Goal: Task Accomplishment & Management: Manage account settings

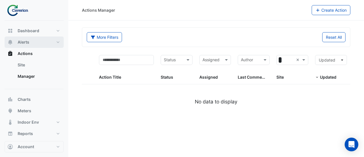
click at [42, 43] on button "Alerts" at bounding box center [34, 41] width 59 height 11
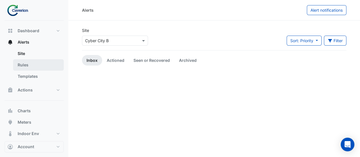
click at [39, 66] on link "Rules" at bounding box center [38, 64] width 51 height 11
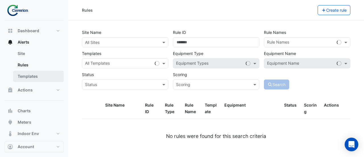
click at [39, 78] on link "Templates" at bounding box center [38, 75] width 51 height 11
select select
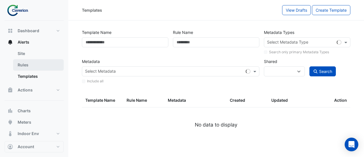
click at [26, 64] on link "Rules" at bounding box center [38, 64] width 51 height 11
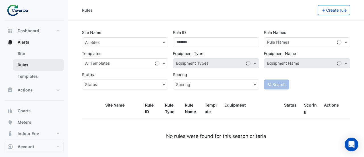
scroll to position [48, 0]
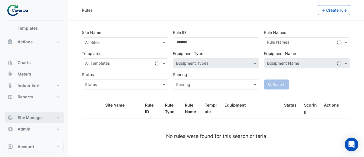
click at [44, 120] on button "Site Manager" at bounding box center [34, 117] width 59 height 11
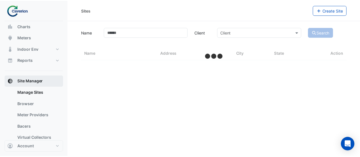
scroll to position [47, 0]
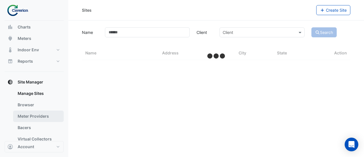
select select "***"
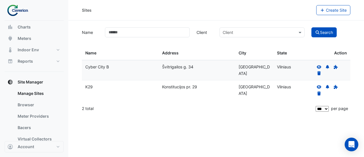
click at [318, 65] on icon at bounding box center [319, 66] width 5 height 3
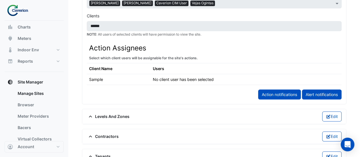
scroll to position [369, 0]
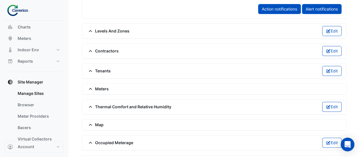
click at [104, 86] on span "Meters" at bounding box center [98, 89] width 22 height 6
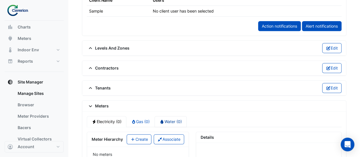
scroll to position [291, 0]
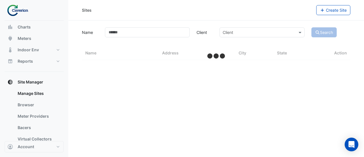
select select "***"
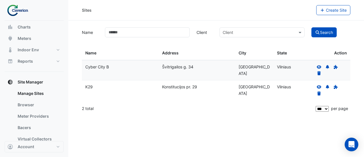
click at [318, 86] on icon at bounding box center [318, 87] width 5 height 4
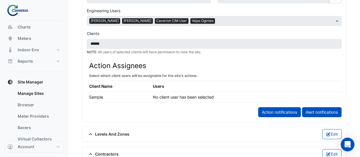
scroll to position [313, 0]
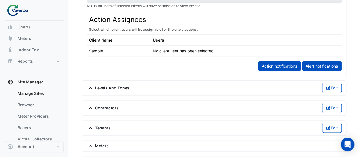
click at [103, 142] on span "Meters" at bounding box center [98, 145] width 22 height 6
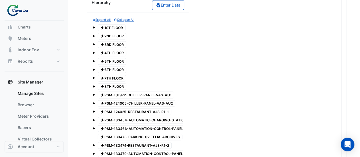
scroll to position [455, 0]
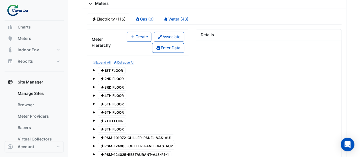
click at [117, 126] on span "Electricity 8TH FLOOR" at bounding box center [111, 129] width 29 height 7
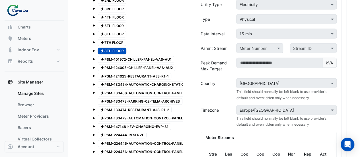
scroll to position [483, 0]
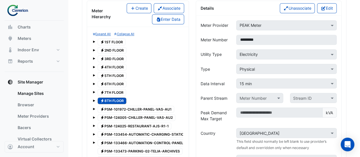
click at [93, 99] on span at bounding box center [94, 100] width 2 height 2
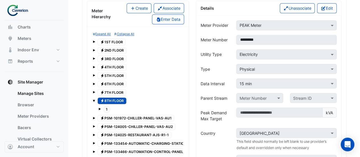
click at [98, 107] on span at bounding box center [99, 108] width 2 height 2
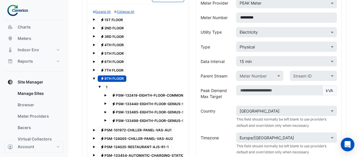
scroll to position [540, 0]
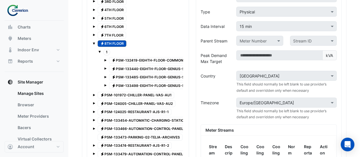
click at [149, 57] on span "Electricity PSM-132419-EIGHTH-FLOOR-COMMON-AREAS" at bounding box center [154, 60] width 90 height 7
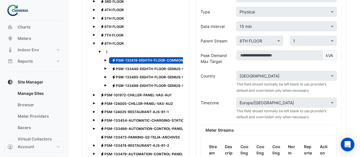
scroll to position [426, 0]
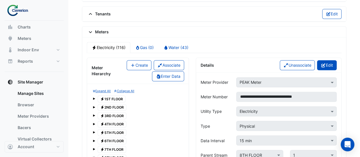
click at [324, 63] on icon "button" at bounding box center [322, 65] width 5 height 4
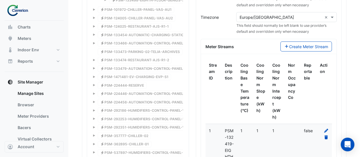
scroll to position [739, 0]
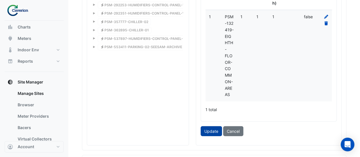
click at [210, 126] on button "Update" at bounding box center [210, 131] width 21 height 10
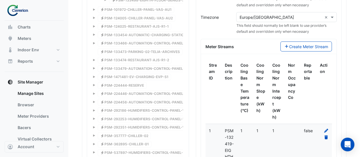
scroll to position [512, 0]
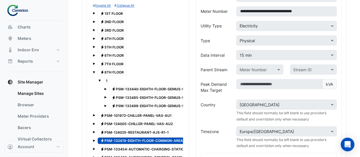
click at [139, 86] on span "Electricity PSM-133440-EIGHTH-FLOOR-GENIUS-SPORTS-LT" at bounding box center [156, 89] width 95 height 7
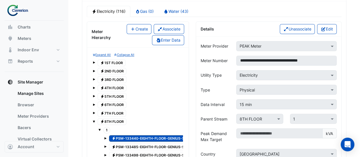
scroll to position [426, 0]
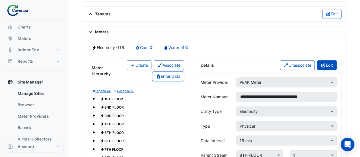
click at [328, 60] on button "Edit" at bounding box center [327, 65] width 20 height 10
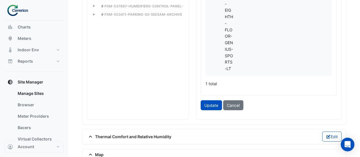
scroll to position [824, 0]
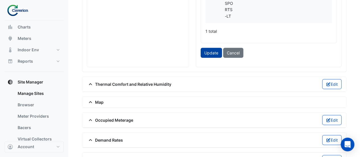
click at [215, 48] on button "Update" at bounding box center [210, 53] width 21 height 10
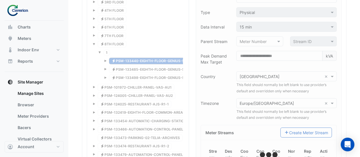
scroll to position [511, 0]
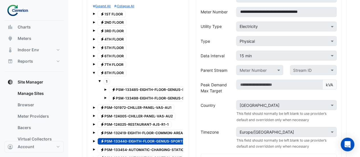
click at [129, 86] on span "Electricity PSM-133485-EIGHTH-FLOOR-GENIUS-SPORTS-LT" at bounding box center [156, 89] width 95 height 7
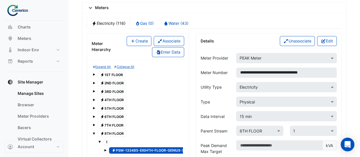
scroll to position [426, 0]
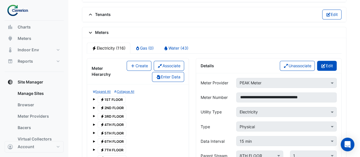
click at [327, 61] on button "Edit" at bounding box center [327, 66] width 20 height 10
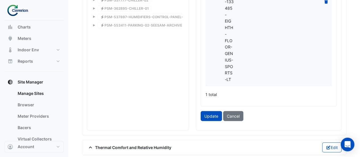
scroll to position [795, 0]
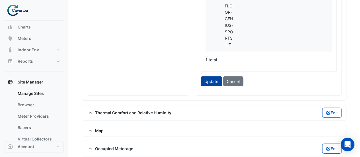
click at [211, 76] on button "Update" at bounding box center [210, 81] width 21 height 10
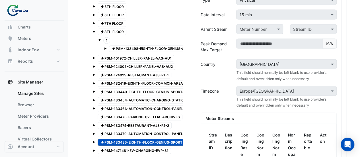
scroll to position [531, 0]
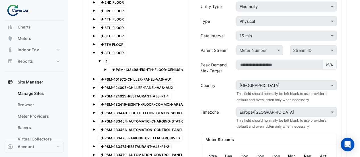
click at [130, 66] on span "Electricity PSM-133498-EIGHTH-FLOOR-GENIUS-SPORTS-LT" at bounding box center [156, 69] width 95 height 7
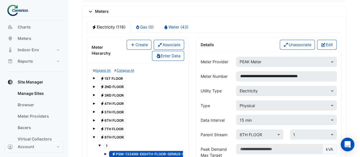
scroll to position [389, 0]
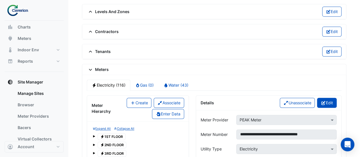
click at [327, 97] on button "Edit" at bounding box center [327, 102] width 20 height 10
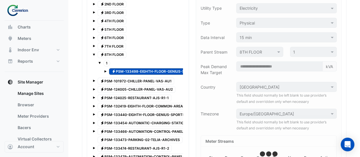
scroll to position [559, 0]
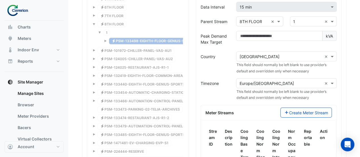
drag, startPoint x: 272, startPoint y: 15, endPoint x: 266, endPoint y: 21, distance: 8.6
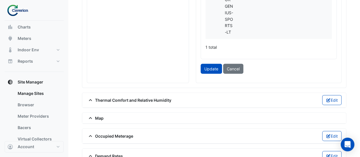
scroll to position [815, 0]
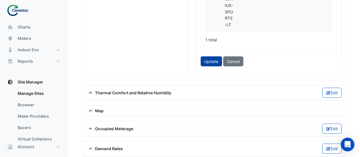
click at [206, 56] on button "Update" at bounding box center [210, 61] width 21 height 10
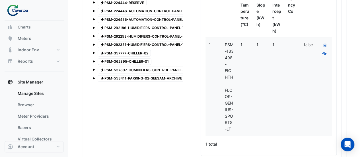
scroll to position [616, 0]
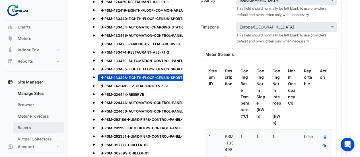
click at [28, 125] on link "Bacers" at bounding box center [38, 127] width 51 height 11
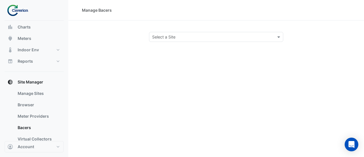
click at [198, 35] on input "text" at bounding box center [210, 37] width 117 height 6
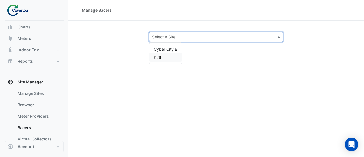
click at [157, 55] on span "K29" at bounding box center [157, 57] width 7 height 5
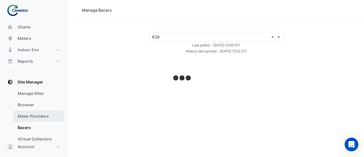
select select "***"
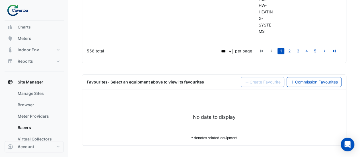
scroll to position [10018, 0]
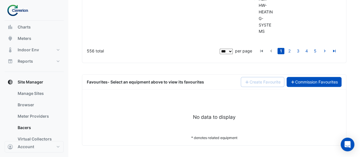
click at [323, 81] on link "Commission Favourites" at bounding box center [313, 82] width 55 height 10
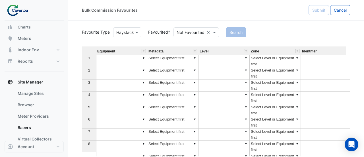
click at [127, 32] on div at bounding box center [127, 32] width 28 height 7
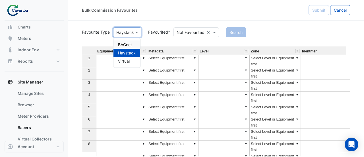
click at [125, 45] on div "BACnet" at bounding box center [126, 44] width 27 height 8
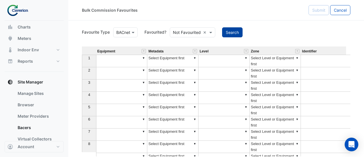
click at [234, 29] on button "Search" at bounding box center [232, 32] width 20 height 10
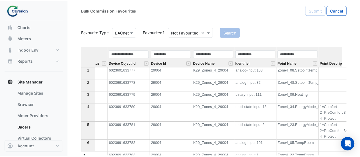
scroll to position [0, 364]
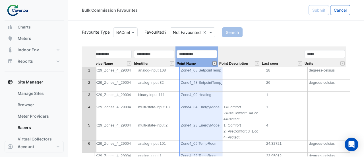
click at [214, 65] on button "" at bounding box center [214, 63] width 4 height 4
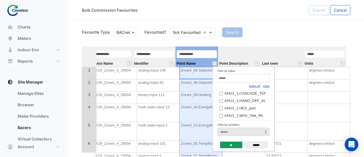
click at [265, 86] on link "Clear" at bounding box center [266, 85] width 7 height 3
click at [261, 76] on input "Filter by value:" at bounding box center [243, 78] width 52 height 9
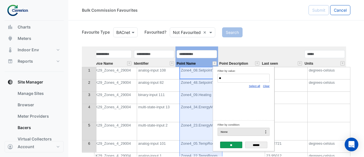
type input "*"
type input "*****"
click at [257, 144] on input "******" at bounding box center [256, 144] width 22 height 7
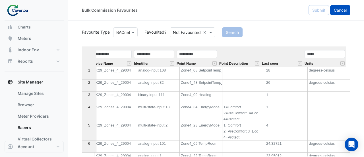
click at [340, 13] on button "Cancel" at bounding box center [340, 10] width 20 height 10
select select "***"
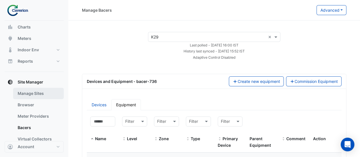
click at [31, 94] on link "Manage Sites" at bounding box center [38, 93] width 51 height 11
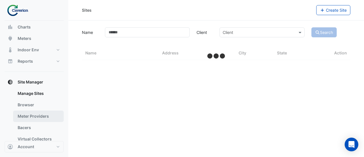
select select "***"
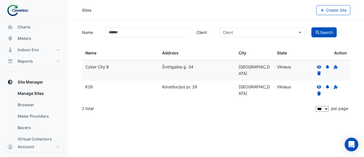
click at [318, 87] on icon at bounding box center [319, 86] width 5 height 3
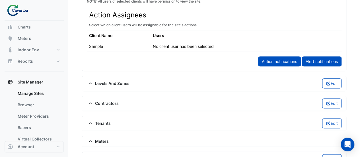
scroll to position [341, 0]
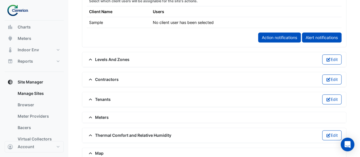
click at [95, 114] on span "Meters" at bounding box center [98, 117] width 22 height 6
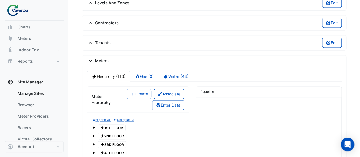
scroll to position [398, 0]
click at [164, 70] on link "Water (43)" at bounding box center [175, 75] width 35 height 11
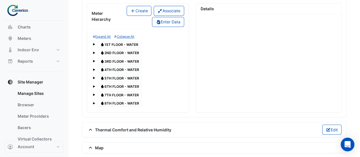
scroll to position [446, 0]
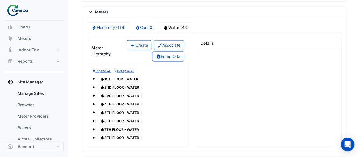
click at [106, 24] on link "Electricity (116)" at bounding box center [108, 27] width 43 height 11
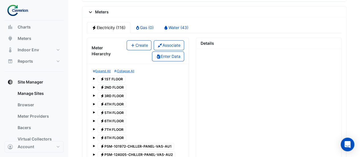
click at [94, 136] on span at bounding box center [94, 137] width 2 height 2
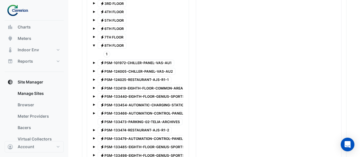
scroll to position [475, 0]
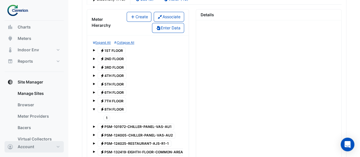
click at [45, 147] on button "Account" at bounding box center [34, 146] width 59 height 11
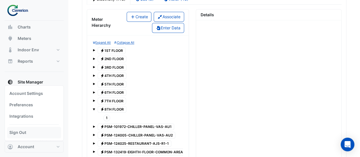
click at [41, 134] on link "Sign Out" at bounding box center [34, 131] width 54 height 11
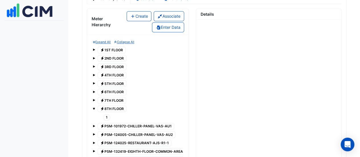
scroll to position [0, 0]
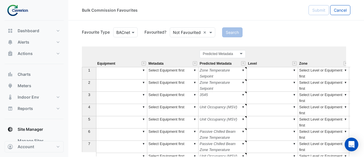
type textarea "******"
click at [340, 14] on button "Cancel" at bounding box center [340, 10] width 20 height 10
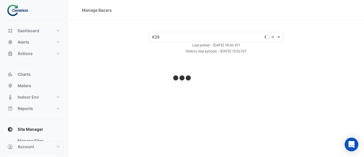
select select "***"
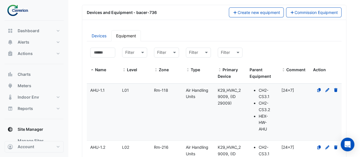
scroll to position [85, 0]
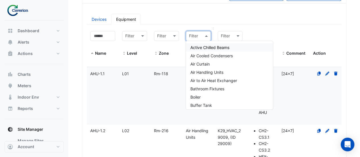
click at [196, 39] on div "Filter" at bounding box center [198, 36] width 25 height 10
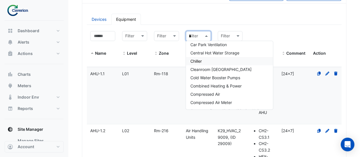
scroll to position [0, 0]
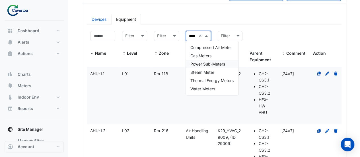
type input "*****"
click at [206, 64] on span "Power Sub-Meters" at bounding box center [207, 63] width 35 height 5
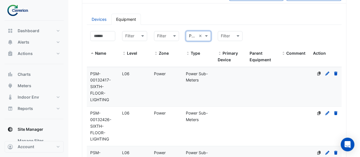
scroll to position [0, 0]
click at [163, 89] on datatable-body-cell "Zone Power" at bounding box center [166, 86] width 32 height 39
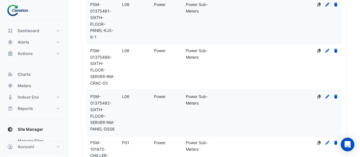
select select "***"
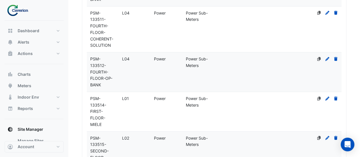
scroll to position [4411, 0]
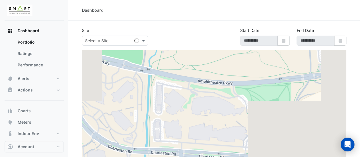
type input "**********"
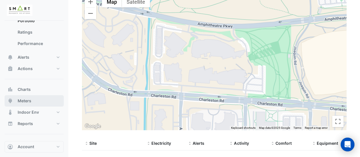
scroll to position [37, 0]
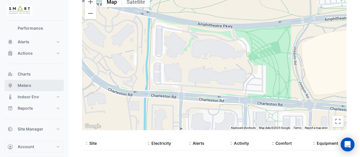
click at [40, 84] on button "Meters" at bounding box center [34, 85] width 59 height 11
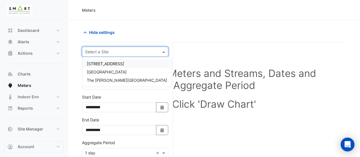
click at [137, 51] on input "text" at bounding box center [119, 52] width 68 height 6
click at [120, 65] on span "[STREET_ADDRESS]" at bounding box center [105, 63] width 37 height 5
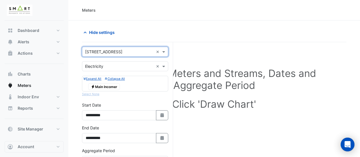
click at [112, 86] on span "Electricity Main Incomer" at bounding box center [104, 86] width 32 height 7
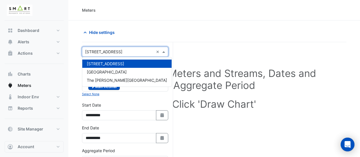
click at [125, 53] on input "text" at bounding box center [119, 52] width 68 height 6
click at [122, 74] on div "Thames Tower" at bounding box center [126, 72] width 89 height 8
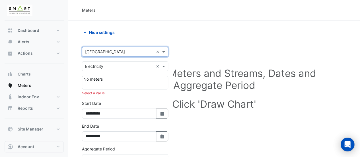
click at [116, 54] on input "text" at bounding box center [119, 52] width 68 height 6
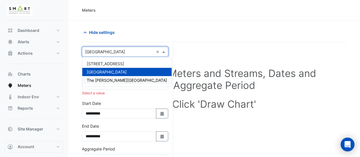
click at [116, 76] on div "The Porter Building" at bounding box center [126, 80] width 89 height 8
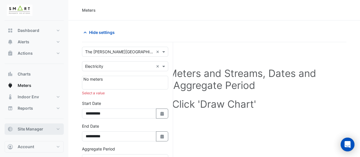
click at [30, 130] on span "Site Manager" at bounding box center [31, 129] width 26 height 6
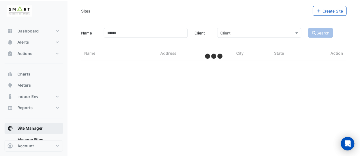
scroll to position [114, 0]
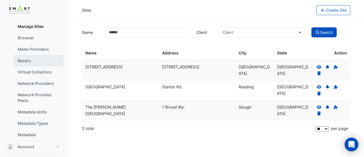
click at [31, 57] on link "Bacers" at bounding box center [38, 60] width 51 height 11
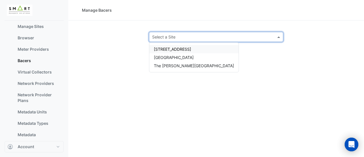
click at [190, 41] on div "Select a Site" at bounding box center [216, 37] width 134 height 10
click at [178, 45] on div "[STREET_ADDRESS]" at bounding box center [193, 49] width 89 height 8
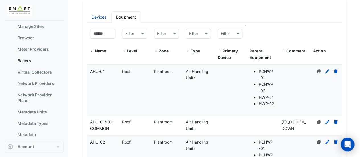
scroll to position [44, 0]
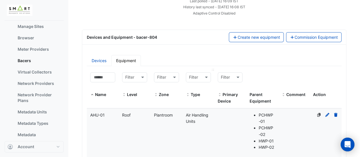
click at [193, 80] on div "Filter" at bounding box center [198, 77] width 25 height 10
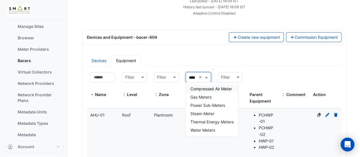
type input "*****"
click at [208, 105] on span "Power Sub-Meters" at bounding box center [207, 105] width 35 height 5
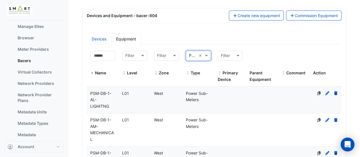
scroll to position [129, 0]
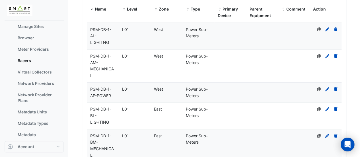
click at [163, 36] on datatable-body-cell "Zone West" at bounding box center [166, 36] width 32 height 26
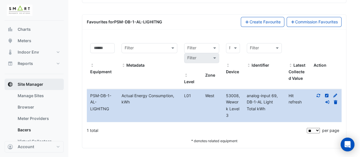
scroll to position [86, 0]
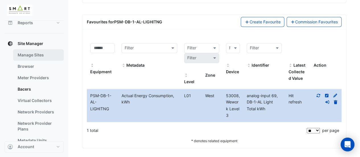
click at [40, 54] on link "Manage Sites" at bounding box center [38, 54] width 51 height 11
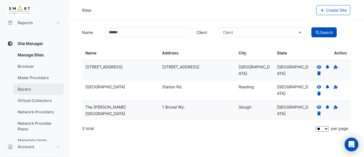
click at [39, 86] on link "Bacers" at bounding box center [38, 88] width 51 height 11
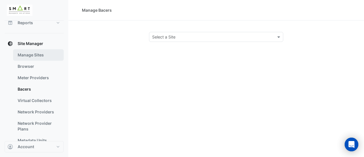
click at [32, 50] on link "Manage Sites" at bounding box center [38, 54] width 51 height 11
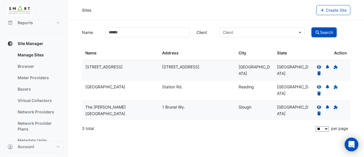
click at [319, 65] on icon at bounding box center [319, 66] width 5 height 3
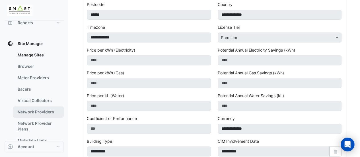
scroll to position [284, 0]
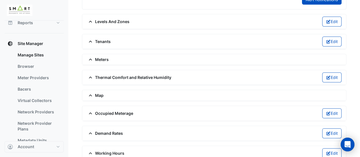
click at [88, 57] on icon at bounding box center [90, 59] width 5 height 4
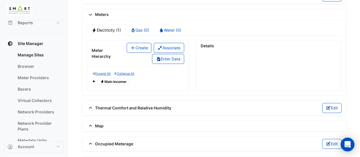
scroll to position [304, 0]
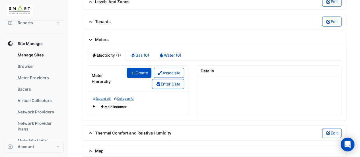
click at [142, 69] on button "Create" at bounding box center [138, 73] width 25 height 10
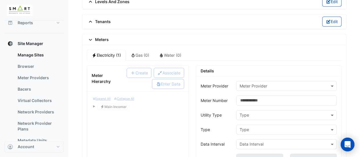
click at [272, 83] on input "text" at bounding box center [280, 86] width 83 height 6
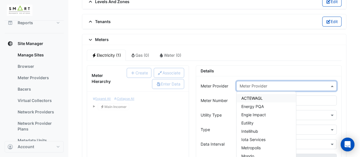
click at [197, 51] on ul "Electricity (1) Gas (0) Water (0)" at bounding box center [214, 54] width 254 height 11
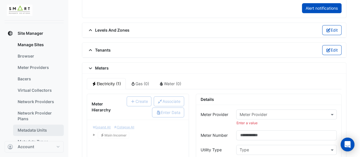
scroll to position [94, 0]
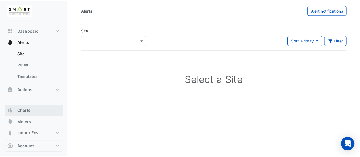
scroll to position [37, 0]
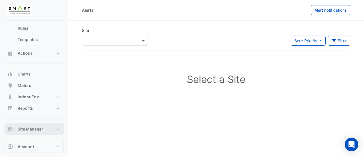
click at [54, 124] on button "Site Manager" at bounding box center [34, 128] width 59 height 11
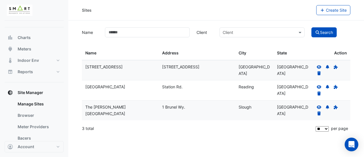
click at [318, 66] on icon at bounding box center [318, 67] width 5 height 4
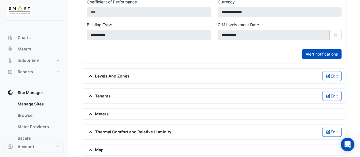
scroll to position [258, 0]
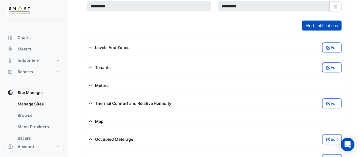
click at [104, 82] on span "Meters" at bounding box center [98, 85] width 22 height 6
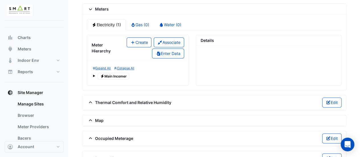
scroll to position [344, 0]
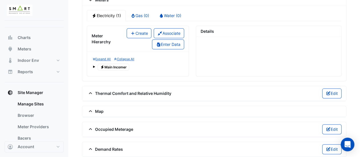
click at [95, 63] on div "Electricity Main Incomer" at bounding box center [138, 67] width 90 height 8
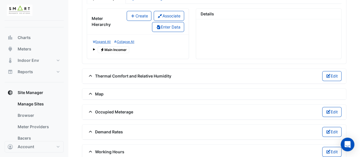
scroll to position [333, 0]
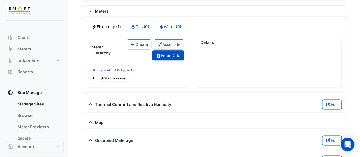
click at [164, 52] on button "Enter Data" at bounding box center [168, 55] width 32 height 10
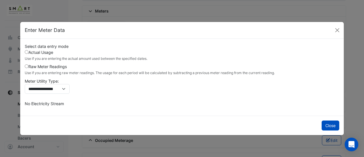
click at [59, 67] on label "Raw Meter Readings Use if you are entering raw meter readings. The usage for ea…" at bounding box center [150, 69] width 250 height 12
click at [44, 56] on label "Actual Usage Use if you are entering the actual amount used between the specifi…" at bounding box center [86, 55] width 122 height 12
click at [48, 65] on label "Raw Meter Readings Use if you are entering raw meter readings. The usage for ea…" at bounding box center [150, 69] width 250 height 12
click at [340, 30] on button "Close" at bounding box center [337, 30] width 9 height 9
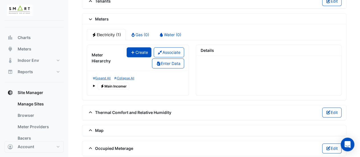
scroll to position [304, 0]
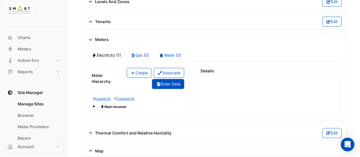
click at [165, 83] on button "Enter Data" at bounding box center [168, 84] width 32 height 10
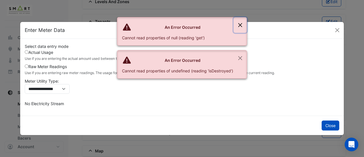
click at [243, 23] on button "Close" at bounding box center [240, 24] width 13 height 15
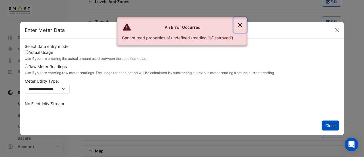
click at [239, 26] on button "Close" at bounding box center [240, 24] width 13 height 15
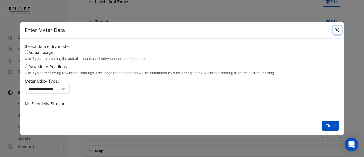
click at [337, 29] on button "Close" at bounding box center [337, 30] width 9 height 9
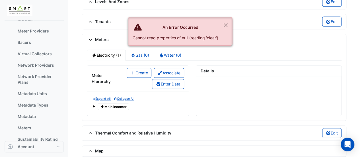
scroll to position [150, 0]
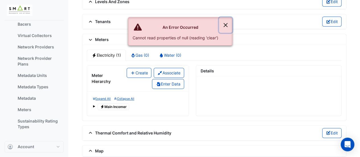
click at [225, 25] on button "Close" at bounding box center [225, 24] width 13 height 15
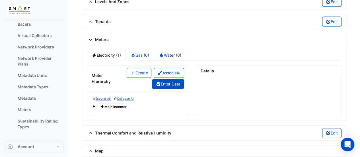
click at [171, 84] on button "Enter Data" at bounding box center [168, 84] width 32 height 10
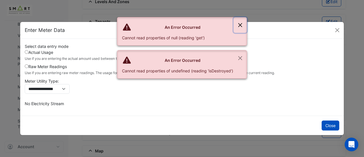
click at [239, 24] on button "Close" at bounding box center [240, 24] width 13 height 15
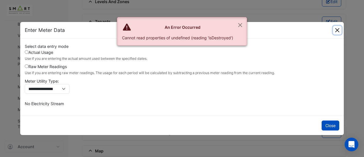
click at [339, 29] on button "Close" at bounding box center [337, 30] width 9 height 9
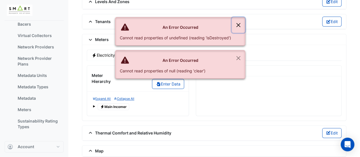
click at [234, 22] on button "Close" at bounding box center [237, 24] width 13 height 15
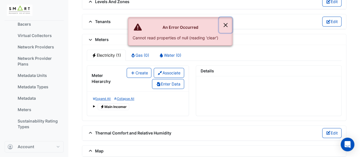
click at [223, 22] on button "Close" at bounding box center [225, 24] width 13 height 15
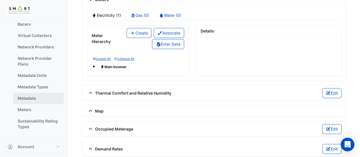
scroll to position [361, 0]
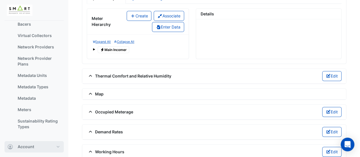
click at [51, 147] on button "Account" at bounding box center [34, 146] width 59 height 11
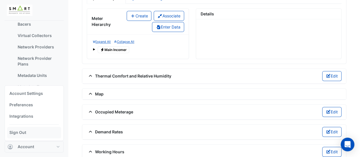
click at [16, 134] on link "Sign Out" at bounding box center [34, 131] width 54 height 11
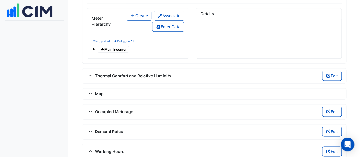
scroll to position [0, 0]
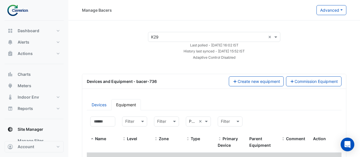
select select "***"
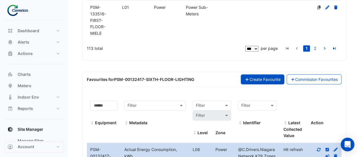
scroll to position [4411, 0]
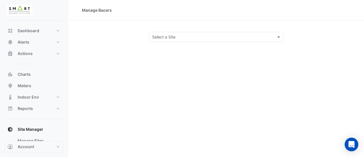
click at [189, 40] on div "Select a Site" at bounding box center [211, 37] width 124 height 6
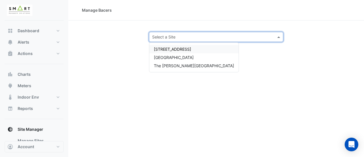
click at [186, 49] on span "[STREET_ADDRESS]" at bounding box center [172, 49] width 37 height 5
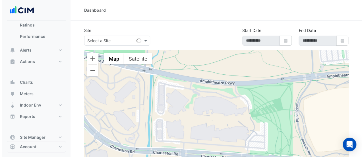
scroll to position [48, 0]
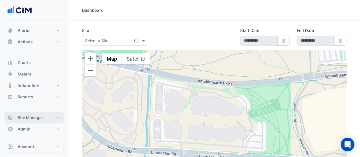
click at [48, 113] on button "Site Manager" at bounding box center [34, 117] width 59 height 11
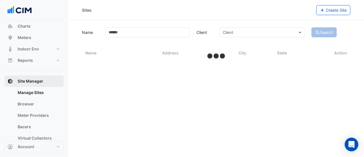
scroll to position [41, 0]
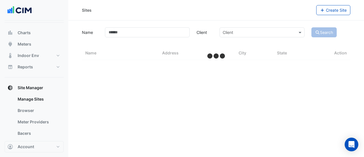
select select "**"
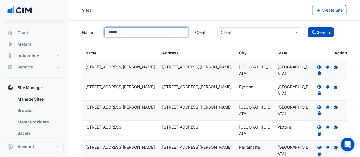
click at [150, 35] on input "Name" at bounding box center [146, 32] width 84 height 10
type input "******"
click at [308, 27] on button "Search" at bounding box center [321, 32] width 26 height 10
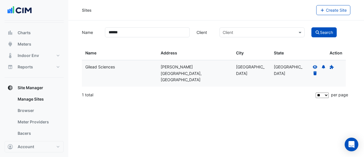
click at [316, 66] on icon at bounding box center [315, 66] width 5 height 3
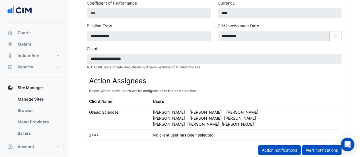
scroll to position [400, 0]
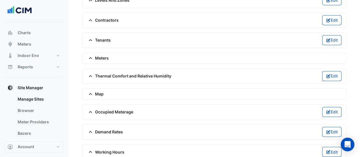
click at [100, 55] on span "Meters" at bounding box center [98, 58] width 22 height 6
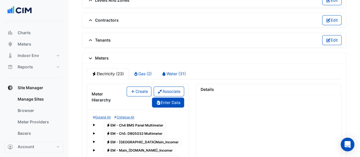
click at [167, 97] on button "Enter Data" at bounding box center [168, 102] width 32 height 10
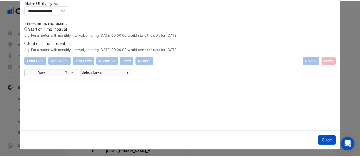
scroll to position [8, 0]
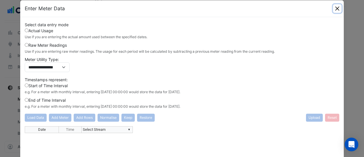
click at [334, 8] on button "Close" at bounding box center [337, 8] width 9 height 9
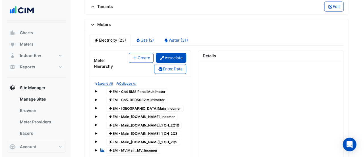
scroll to position [429, 0]
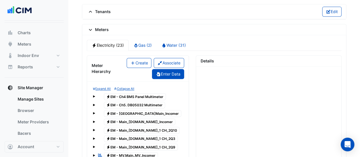
click at [171, 69] on button "Enter Data" at bounding box center [168, 74] width 32 height 10
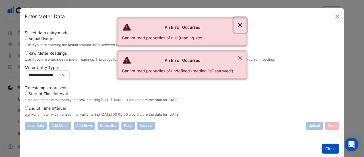
click at [242, 22] on button "Close" at bounding box center [240, 24] width 13 height 15
click at [240, 57] on button "Close" at bounding box center [240, 57] width 13 height 15
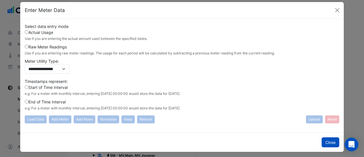
scroll to position [8, 0]
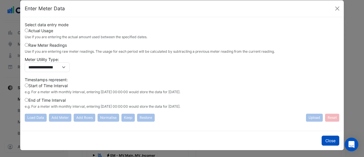
click at [42, 99] on label "End of Time Interval e.g. For a meter with monthly interval, entering [DATE] 00…" at bounding box center [102, 103] width 155 height 12
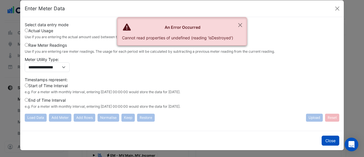
click at [43, 80] on div "Timestamps represent: Start of Time Interval e.g. For a meter with monthly inte…" at bounding box center [182, 93] width 314 height 35
click at [239, 24] on button "Close" at bounding box center [240, 24] width 13 height 15
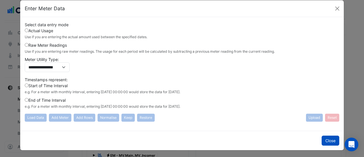
click at [54, 82] on label "Start of Time Interval e.g. For a meter with monthly interval, entering [DATE] …" at bounding box center [102, 88] width 155 height 12
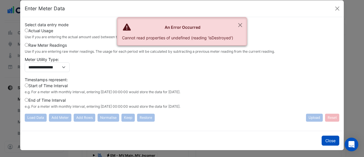
click at [43, 28] on label "Actual Usage Use if you are entering the actual amount used between the specifi…" at bounding box center [86, 34] width 122 height 12
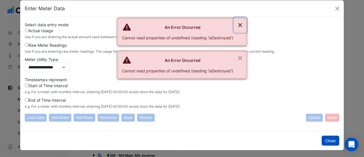
click at [242, 26] on button "Close" at bounding box center [240, 24] width 13 height 15
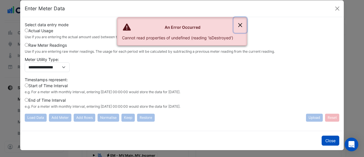
click at [242, 26] on button "Close" at bounding box center [240, 24] width 13 height 15
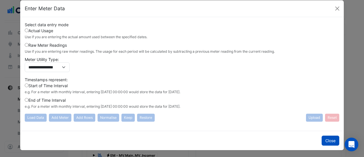
click at [27, 47] on label "Raw Meter Readings Use if you are entering raw meter readings. The usage for ea…" at bounding box center [150, 48] width 250 height 12
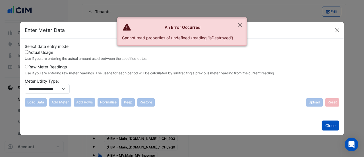
scroll to position [0, 0]
click at [243, 28] on button "Close" at bounding box center [240, 24] width 13 height 15
click at [241, 22] on button "Close" at bounding box center [240, 24] width 13 height 15
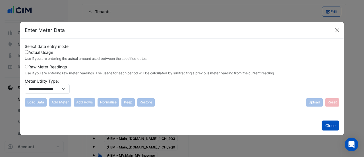
click at [34, 51] on label "Actual Usage Use if you are entering the actual amount used between the specifi…" at bounding box center [86, 55] width 122 height 12
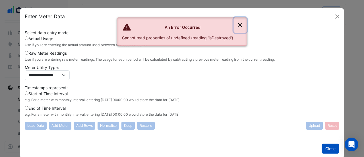
click at [244, 21] on button "Close" at bounding box center [240, 24] width 13 height 15
click at [241, 23] on button "Close" at bounding box center [240, 24] width 13 height 15
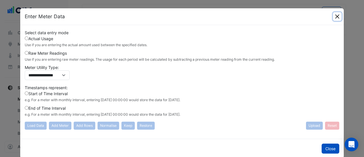
click at [333, 16] on button "Close" at bounding box center [337, 16] width 9 height 9
